Goal: Information Seeking & Learning: Learn about a topic

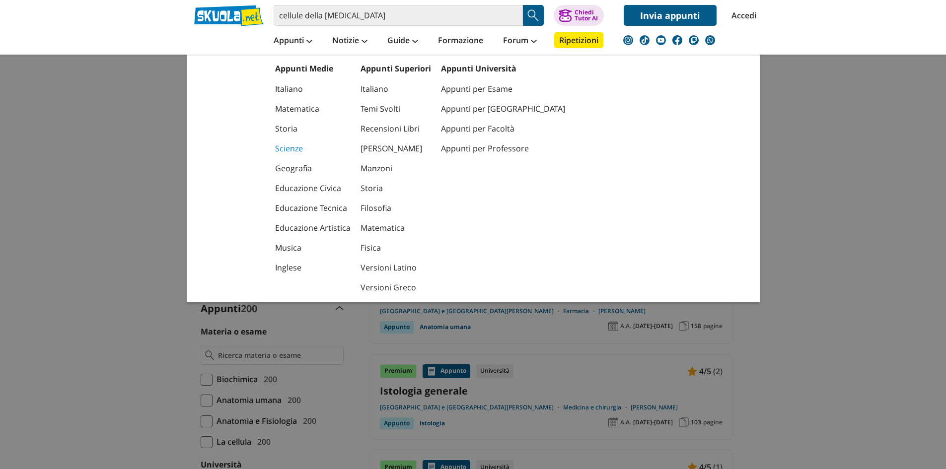
click at [286, 148] on link "Scienze" at bounding box center [312, 149] width 75 height 20
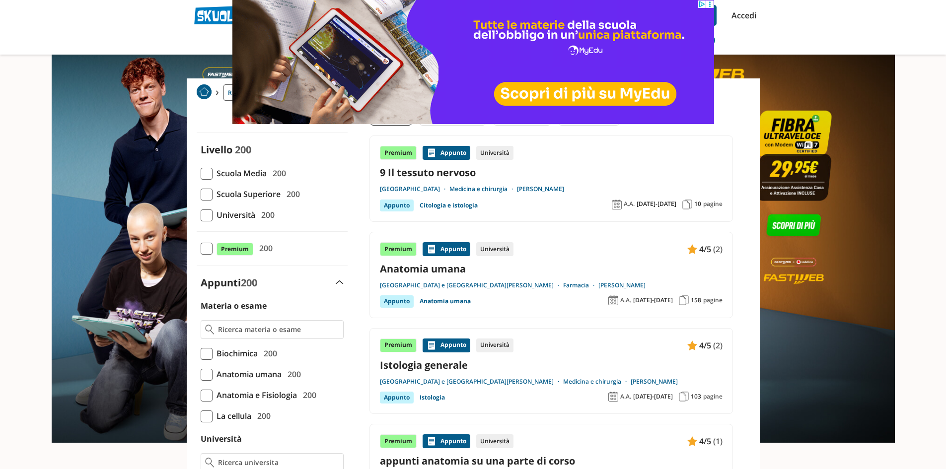
scroll to position [50, 0]
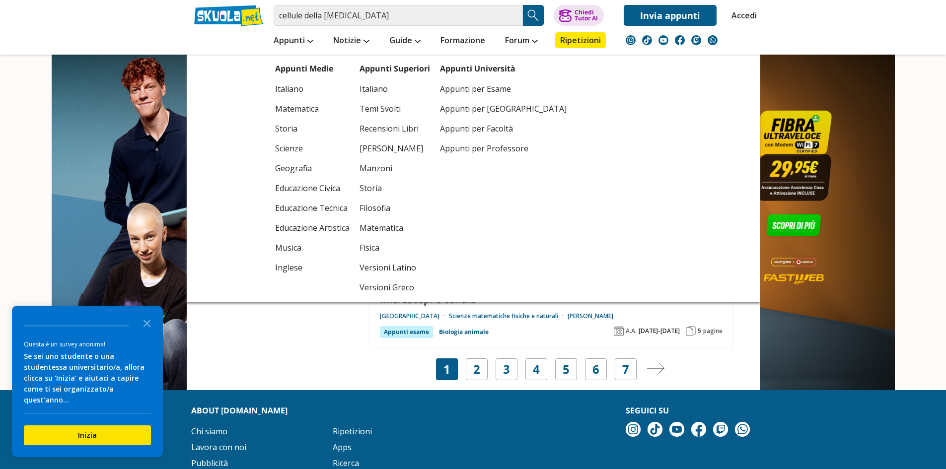
scroll to position [1738, 0]
